Goal: Information Seeking & Learning: Compare options

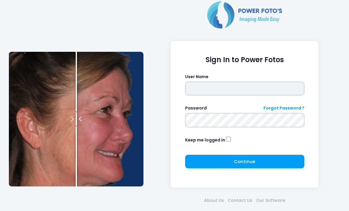
type input "*******"
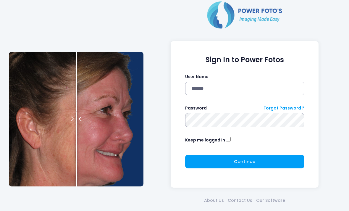
click button "submit" at bounding box center [0, 0] width 0 height 0
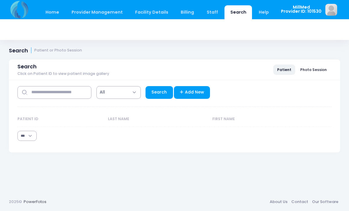
select select "***"
click at [55, 88] on input "text" at bounding box center [54, 92] width 74 height 13
type input "*******"
click at [159, 91] on link "Search" at bounding box center [160, 92] width 28 height 13
select select "***"
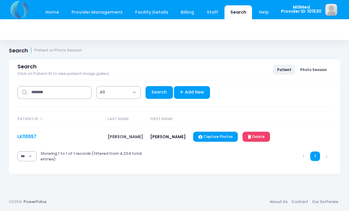
click at [30, 134] on link "LK110557" at bounding box center [26, 136] width 19 height 6
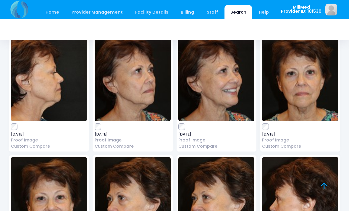
scroll to position [1104, 0]
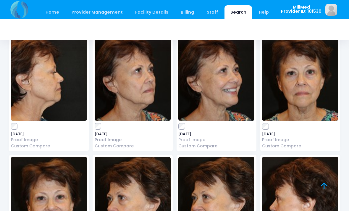
click at [300, 70] on img at bounding box center [300, 76] width 76 height 89
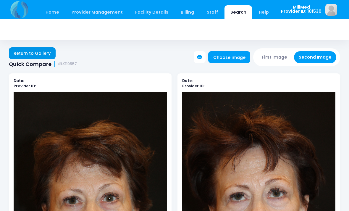
click at [34, 49] on link "Return to Gallery" at bounding box center [32, 53] width 47 height 12
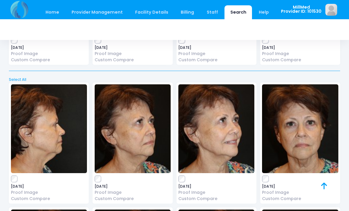
scroll to position [1315, 0]
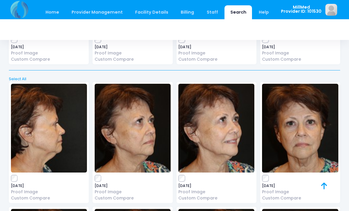
click at [218, 116] on img at bounding box center [216, 128] width 76 height 89
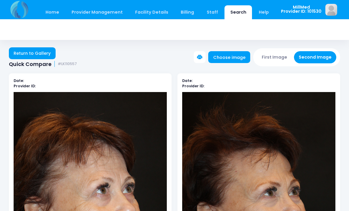
click at [44, 45] on div "Return to Gallery Quick Compare #LK110557 Choose image First Image Second Image" at bounding box center [174, 54] width 349 height 26
click at [28, 53] on link "Return to Gallery" at bounding box center [32, 53] width 47 height 12
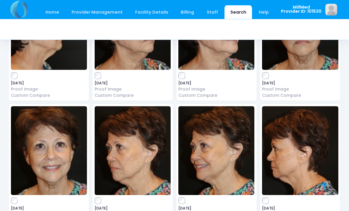
scroll to position [1420, 0]
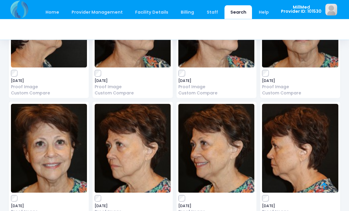
click at [128, 135] on img at bounding box center [133, 148] width 76 height 89
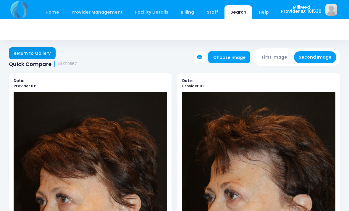
click at [28, 49] on link "Return to Gallery" at bounding box center [32, 53] width 47 height 12
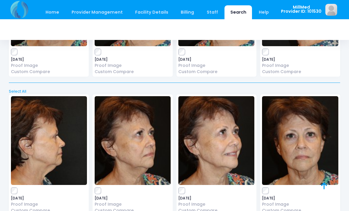
scroll to position [1302, 0]
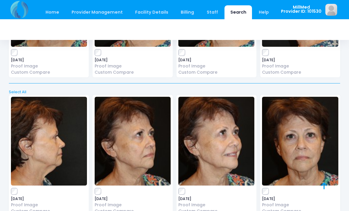
click at [129, 126] on img at bounding box center [133, 141] width 76 height 89
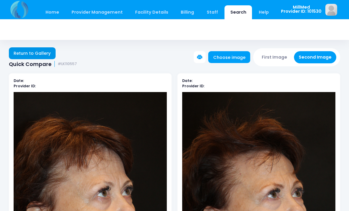
click at [26, 50] on link "Return to Gallery" at bounding box center [32, 53] width 47 height 12
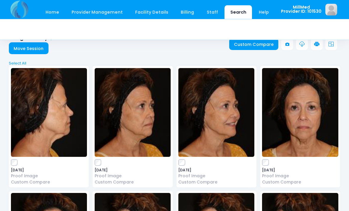
scroll to position [13, 0]
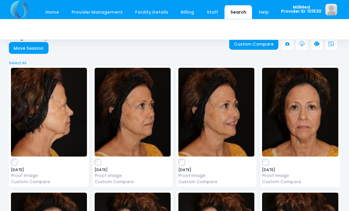
click at [316, 138] on img at bounding box center [300, 112] width 76 height 89
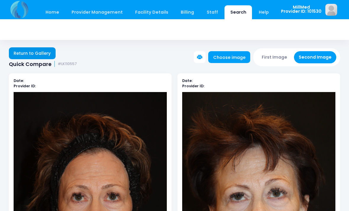
click at [27, 51] on link "Return to Gallery" at bounding box center [32, 53] width 47 height 12
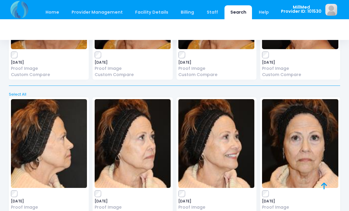
scroll to position [246, 0]
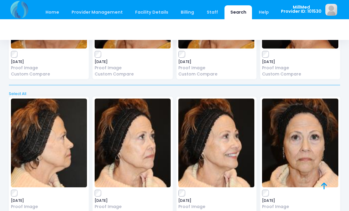
click at [296, 148] on img at bounding box center [300, 142] width 76 height 89
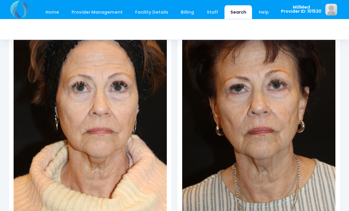
scroll to position [108, 0]
